Goal: Task Accomplishment & Management: Manage account settings

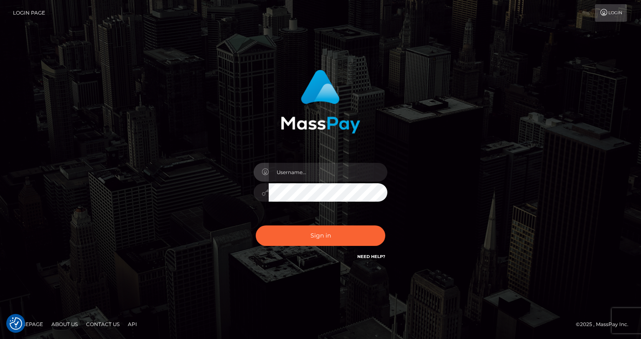
click at [302, 169] on input "text" at bounding box center [328, 172] width 119 height 19
type input "oli.fanvue"
click at [325, 169] on input "text" at bounding box center [328, 172] width 119 height 19
type input "oli.fanvue"
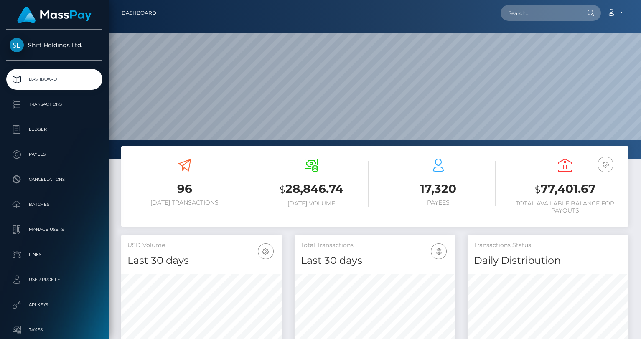
scroll to position [148, 161]
click at [545, 11] on input "text" at bounding box center [540, 13] width 79 height 16
paste input "charliebeaumont3300@gmail.com"
type input "charliebeaumont3300@gmail.com"
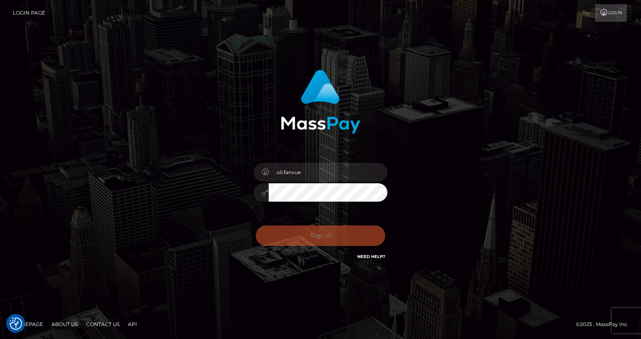
click at [322, 238] on div "Sign in Need Help?" at bounding box center [321, 239] width 146 height 37
